Goal: Task Accomplishment & Management: Use online tool/utility

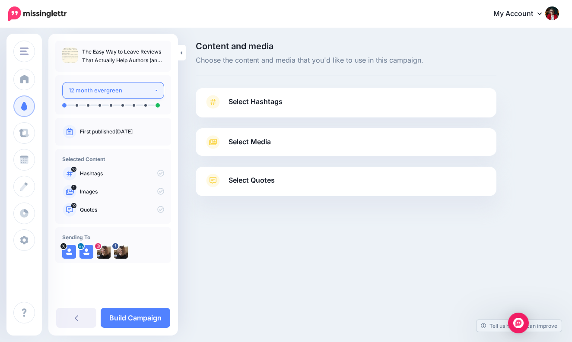
click at [155, 89] on button "12 month evergreen" at bounding box center [113, 90] width 102 height 17
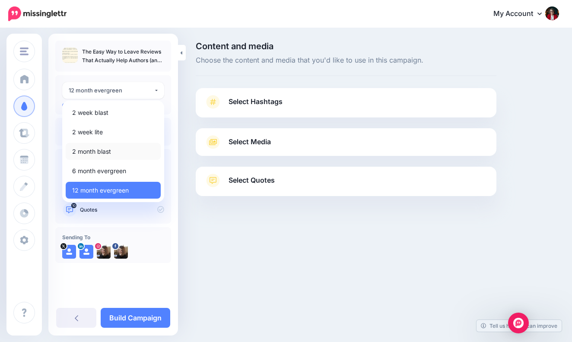
click at [103, 152] on span "2 month blast" at bounding box center [91, 151] width 39 height 10
select select "******"
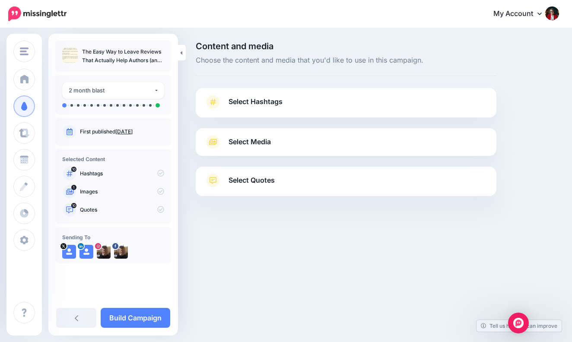
click at [268, 102] on span "Select Hashtags" at bounding box center [256, 102] width 54 height 12
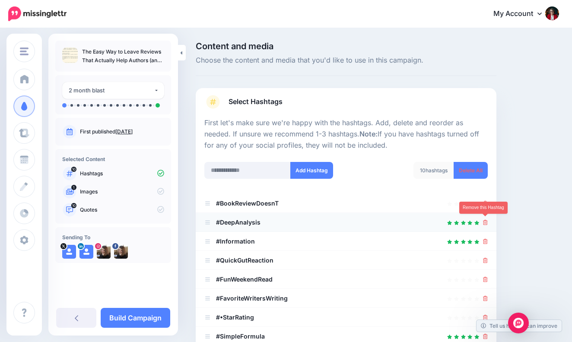
click at [485, 220] on icon at bounding box center [485, 222] width 5 height 5
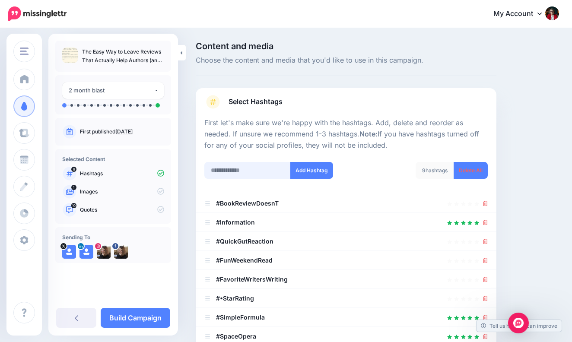
click at [229, 167] on input "text" at bounding box center [247, 170] width 86 height 17
type input "**********"
click at [306, 166] on button "Add Hashtag" at bounding box center [311, 170] width 43 height 17
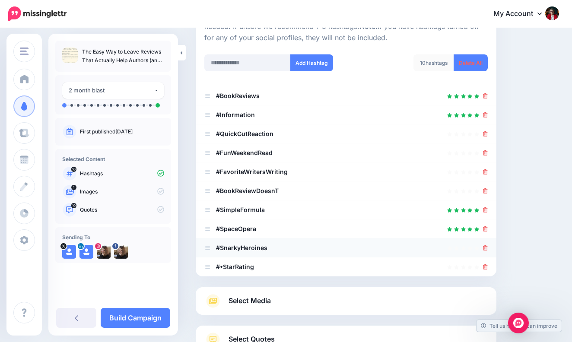
scroll to position [102, 0]
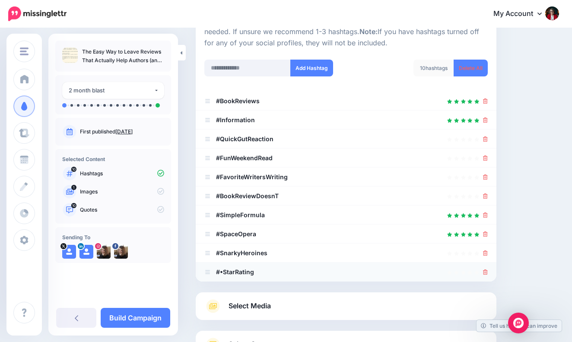
click at [486, 270] on icon at bounding box center [485, 272] width 5 height 5
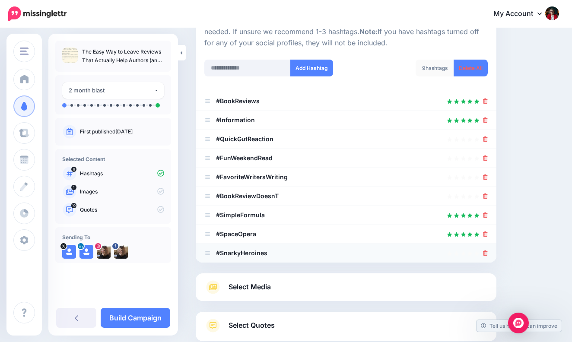
click at [484, 252] on icon at bounding box center [485, 253] width 5 height 5
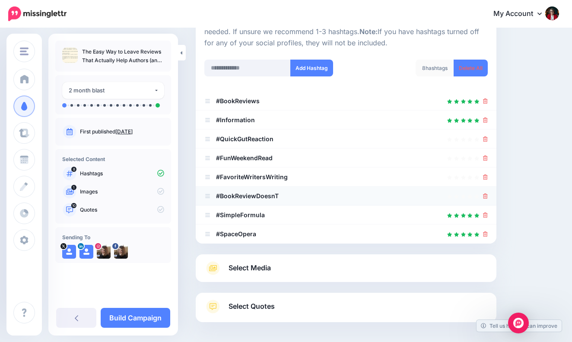
click at [486, 194] on icon at bounding box center [485, 196] width 5 height 5
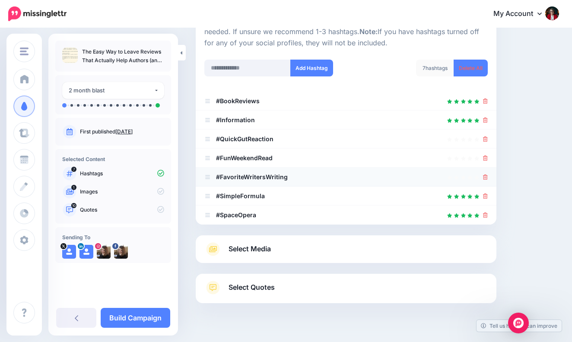
click at [485, 175] on icon at bounding box center [485, 177] width 5 height 5
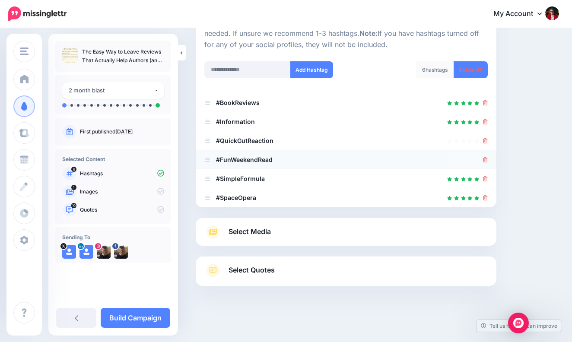
scroll to position [99, 0]
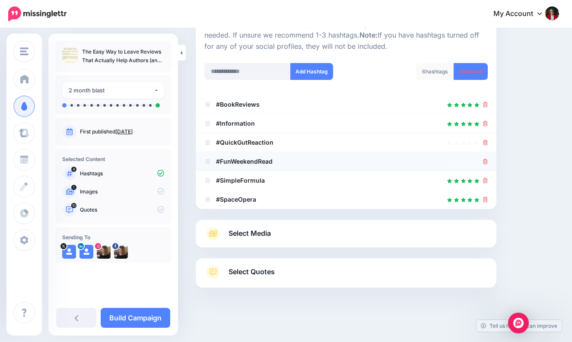
click at [485, 162] on icon at bounding box center [485, 161] width 5 height 5
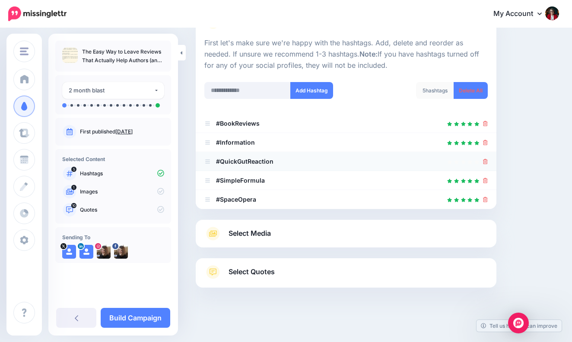
click at [487, 159] on icon at bounding box center [485, 161] width 5 height 5
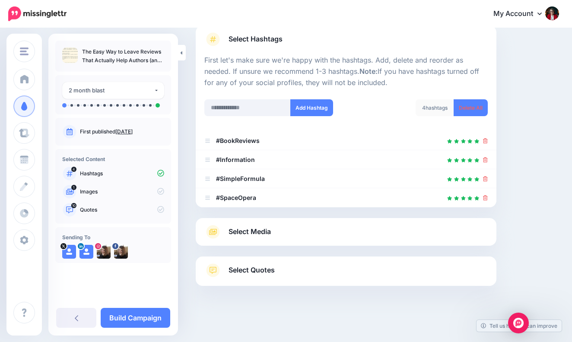
scroll to position [61, 0]
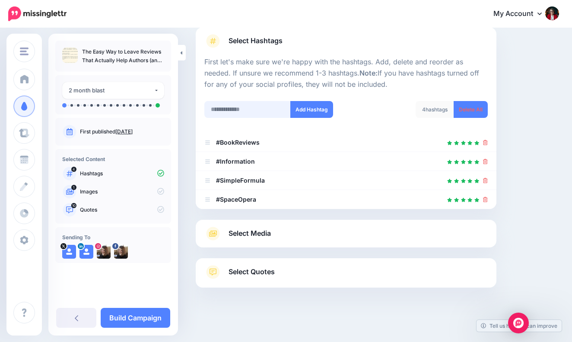
click at [222, 108] on input "text" at bounding box center [247, 109] width 86 height 17
click at [486, 197] on icon at bounding box center [485, 199] width 5 height 5
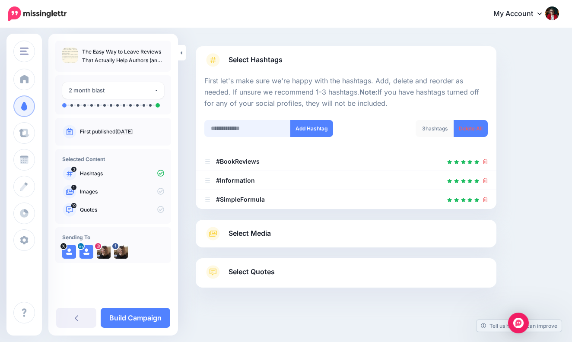
click at [224, 126] on input "text" at bounding box center [247, 128] width 86 height 17
type input "**********"
click at [311, 128] on button "Add Hashtag" at bounding box center [311, 128] width 43 height 17
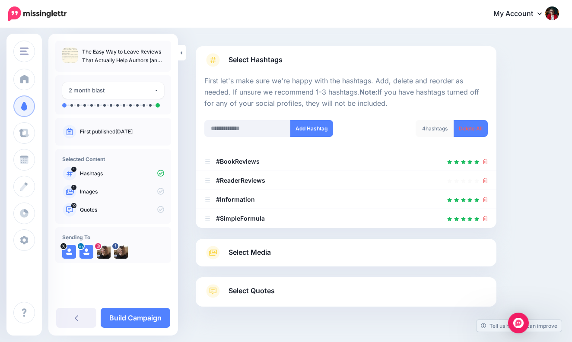
scroll to position [61, 0]
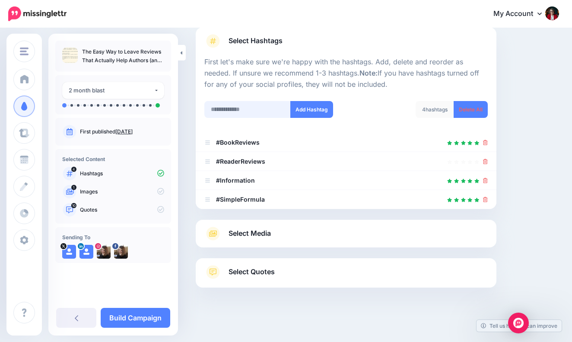
click at [219, 109] on input "text" at bounding box center [247, 109] width 86 height 17
type input "**********"
click at [306, 105] on button "Add Hashtag" at bounding box center [311, 109] width 43 height 17
click at [226, 107] on input "text" at bounding box center [247, 109] width 86 height 17
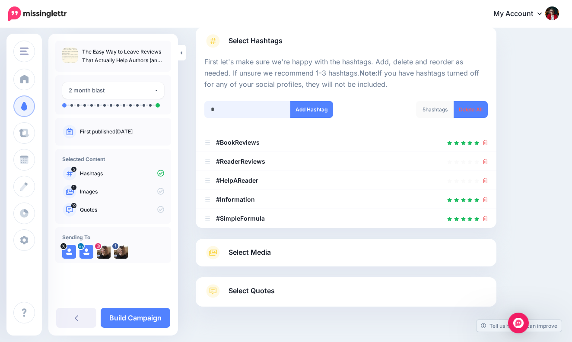
scroll to position [80, 0]
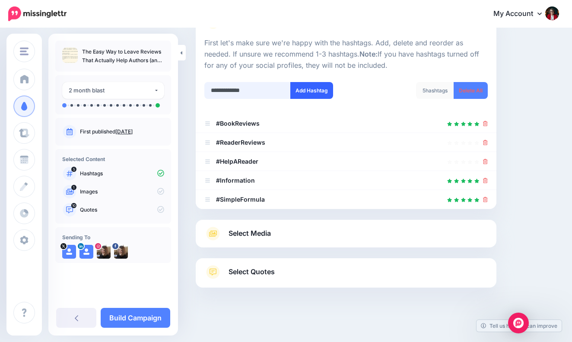
type input "**********"
click at [299, 87] on button "Add Hashtag" at bounding box center [311, 90] width 43 height 17
click at [276, 231] on div "Select Hashtags First let's make sure we're happy with the hashtags. Add, delet…" at bounding box center [346, 148] width 301 height 280
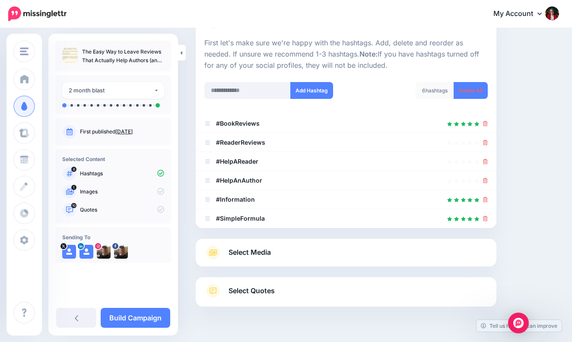
scroll to position [99, 0]
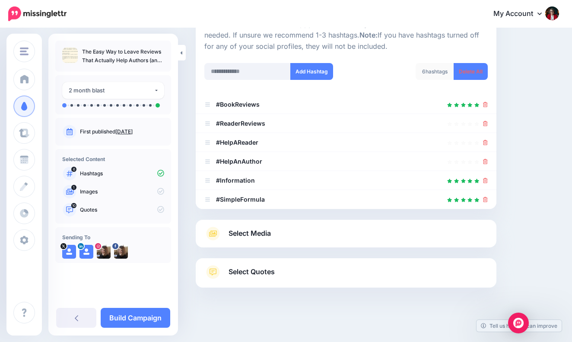
click at [277, 229] on link "Select Media" at bounding box center [345, 234] width 283 height 14
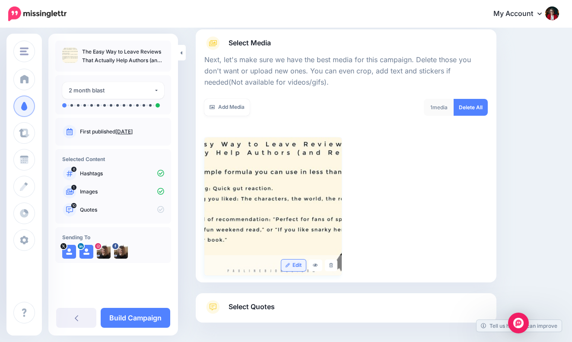
click at [296, 263] on link "Edit" at bounding box center [293, 266] width 25 height 12
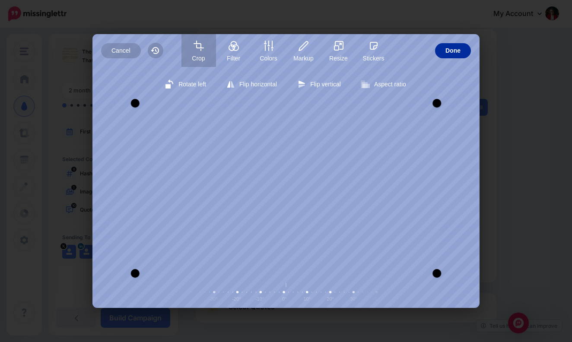
click at [462, 54] on button "Done" at bounding box center [453, 50] width 36 height 15
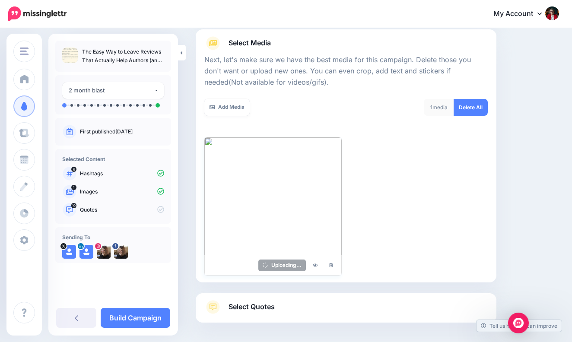
click at [313, 165] on img at bounding box center [272, 206] width 137 height 138
click at [332, 263] on icon at bounding box center [331, 265] width 4 height 5
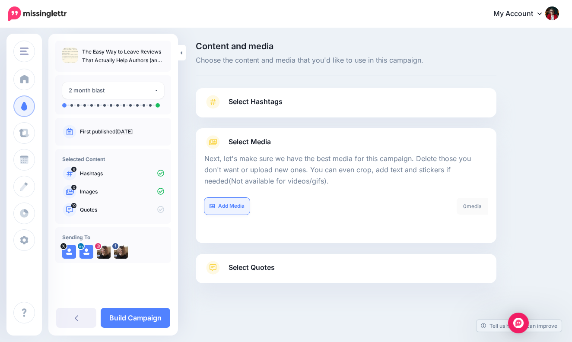
click at [230, 205] on link "Add Media" at bounding box center [226, 206] width 45 height 17
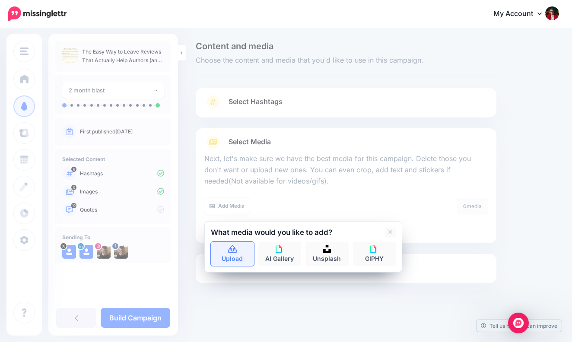
click at [232, 250] on icon at bounding box center [232, 249] width 9 height 8
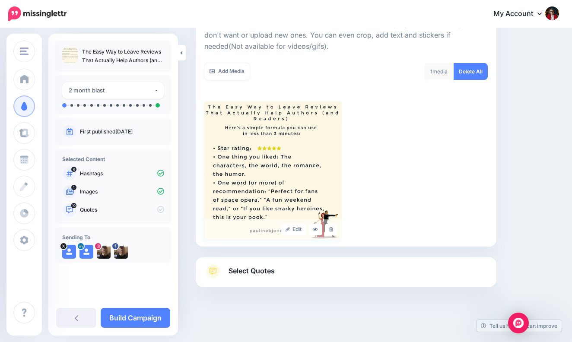
scroll to position [134, 0]
click at [266, 270] on span "Select Quotes" at bounding box center [252, 272] width 46 height 12
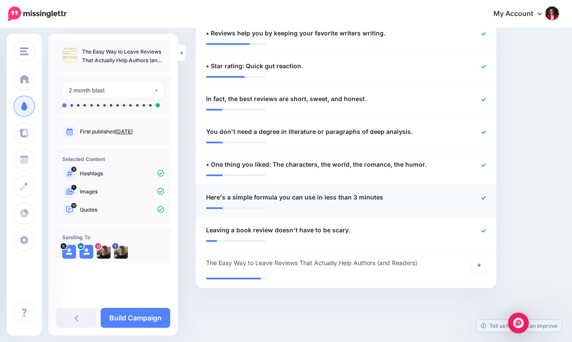
scroll to position [400, 0]
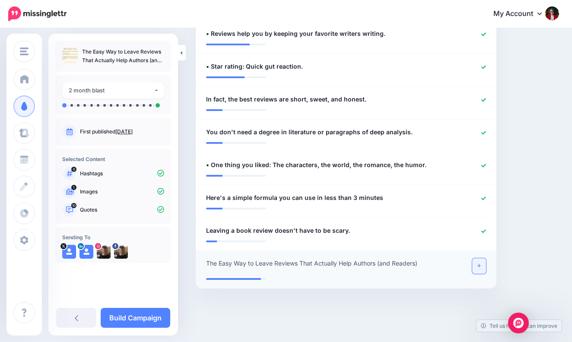
click at [480, 264] on icon at bounding box center [478, 266] width 3 height 5
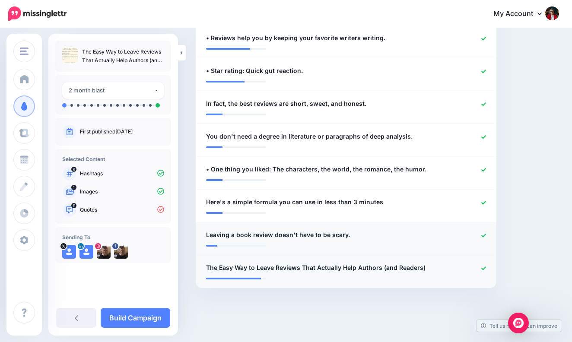
scroll to position [395, 0]
click at [154, 319] on link "Build Campaign" at bounding box center [136, 318] width 70 height 20
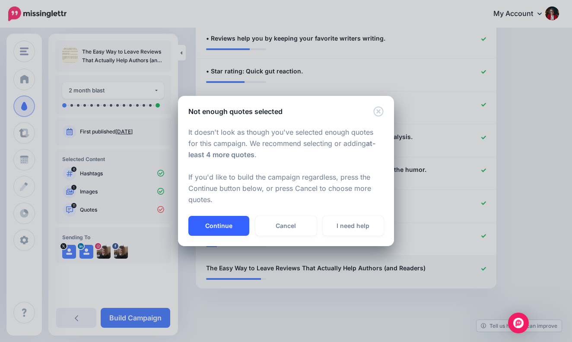
click at [230, 225] on button "Continue" at bounding box center [218, 226] width 61 height 20
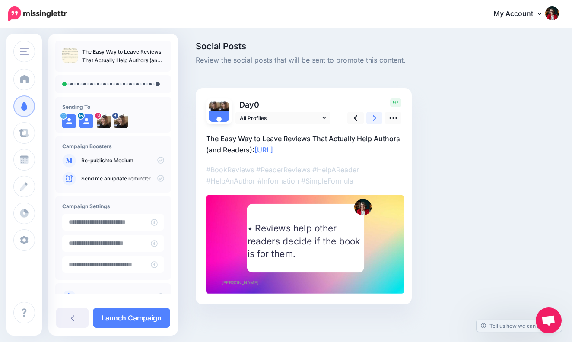
click at [375, 117] on icon at bounding box center [374, 118] width 3 height 6
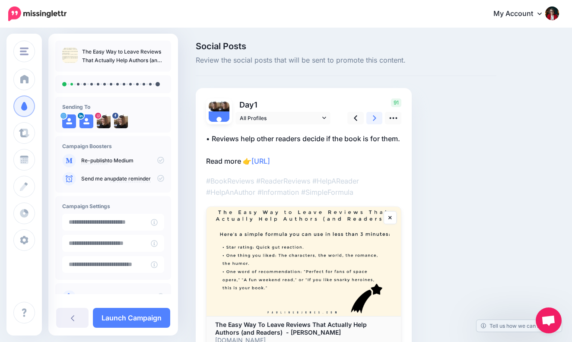
click at [375, 116] on icon at bounding box center [374, 118] width 3 height 9
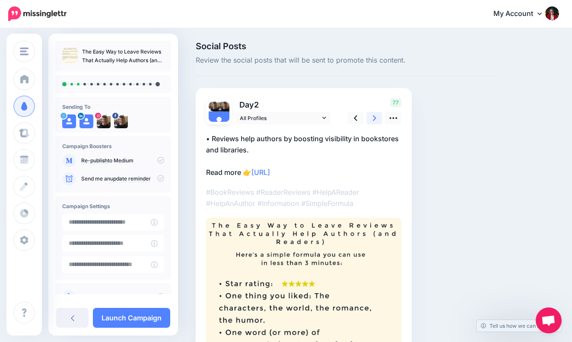
click at [376, 116] on icon at bounding box center [374, 118] width 3 height 9
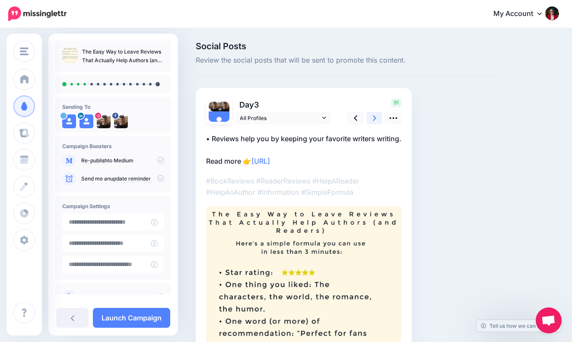
click at [376, 117] on icon at bounding box center [374, 118] width 3 height 9
click at [376, 118] on icon at bounding box center [374, 118] width 3 height 6
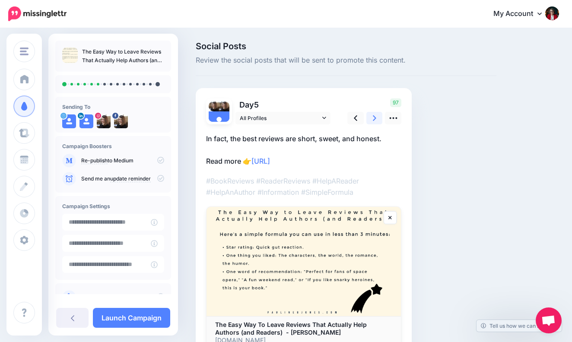
click at [372, 118] on link at bounding box center [374, 118] width 16 height 13
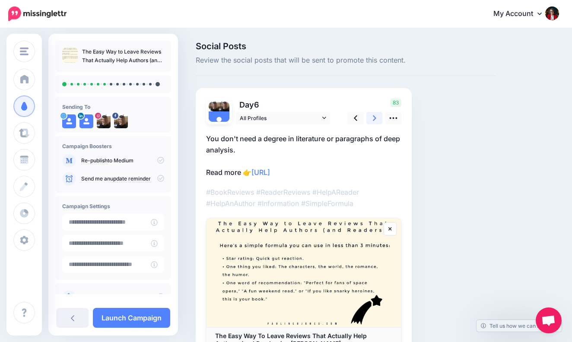
click at [374, 119] on icon at bounding box center [374, 118] width 3 height 9
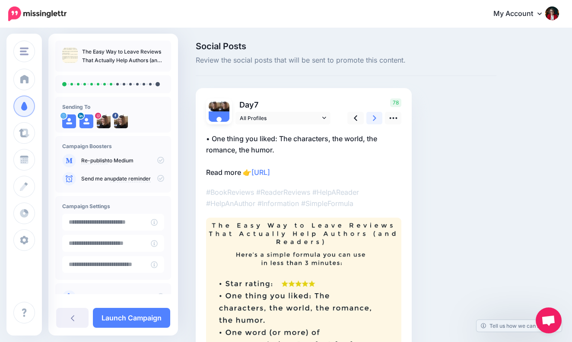
click at [375, 117] on icon at bounding box center [374, 118] width 3 height 6
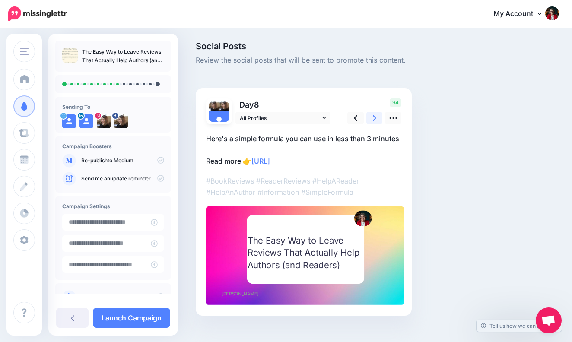
click at [376, 117] on icon at bounding box center [374, 118] width 3 height 9
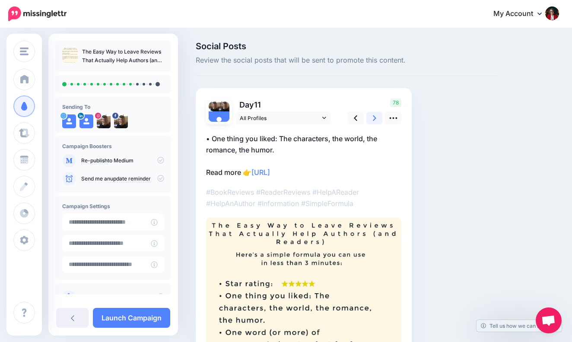
click at [376, 117] on icon at bounding box center [374, 118] width 3 height 9
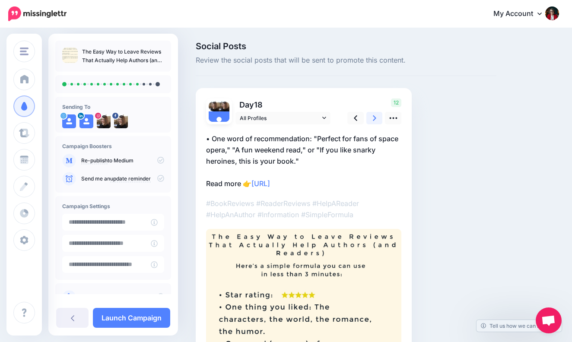
click at [376, 117] on icon at bounding box center [374, 118] width 3 height 9
click at [376, 116] on icon at bounding box center [374, 118] width 3 height 9
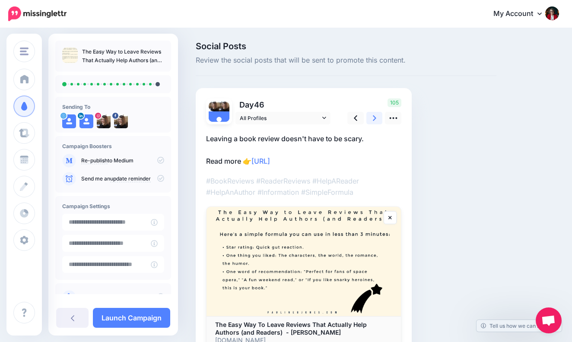
click at [375, 116] on icon at bounding box center [374, 118] width 3 height 9
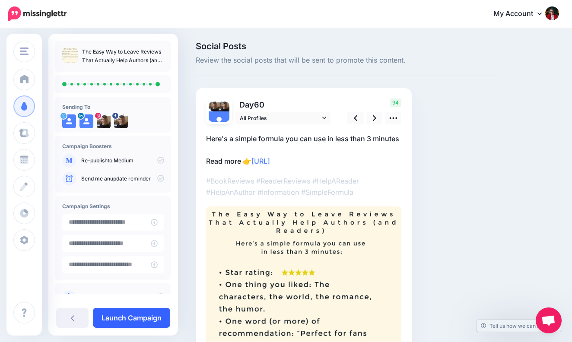
click at [143, 318] on link "Launch Campaign" at bounding box center [131, 318] width 77 height 20
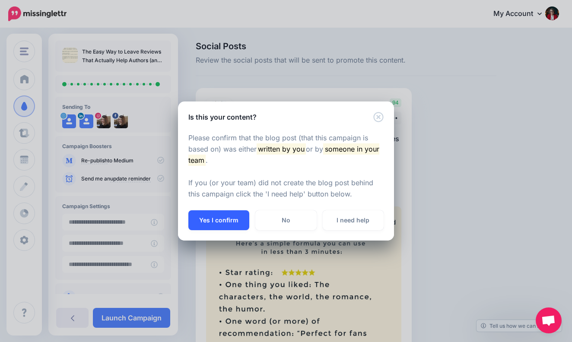
click at [226, 216] on button "Yes I confirm" at bounding box center [218, 220] width 61 height 20
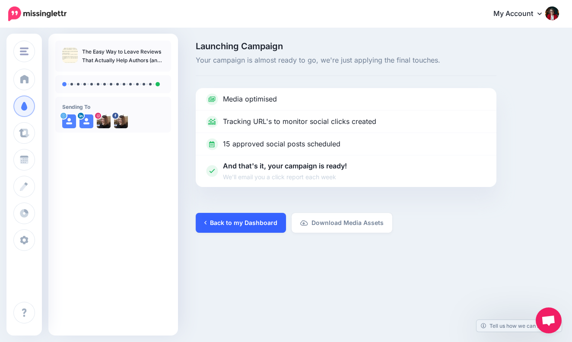
click at [248, 223] on link "Back to my Dashboard" at bounding box center [241, 223] width 90 height 20
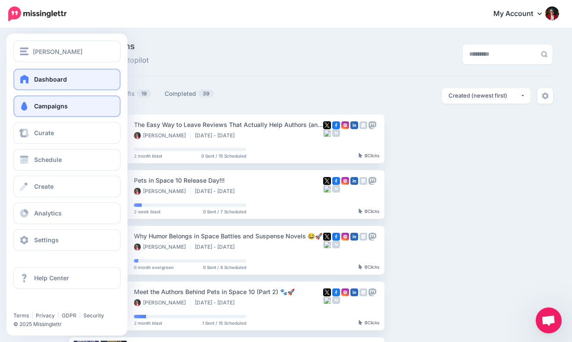
click at [28, 78] on span at bounding box center [24, 79] width 11 height 9
